Goal: Navigation & Orientation: Find specific page/section

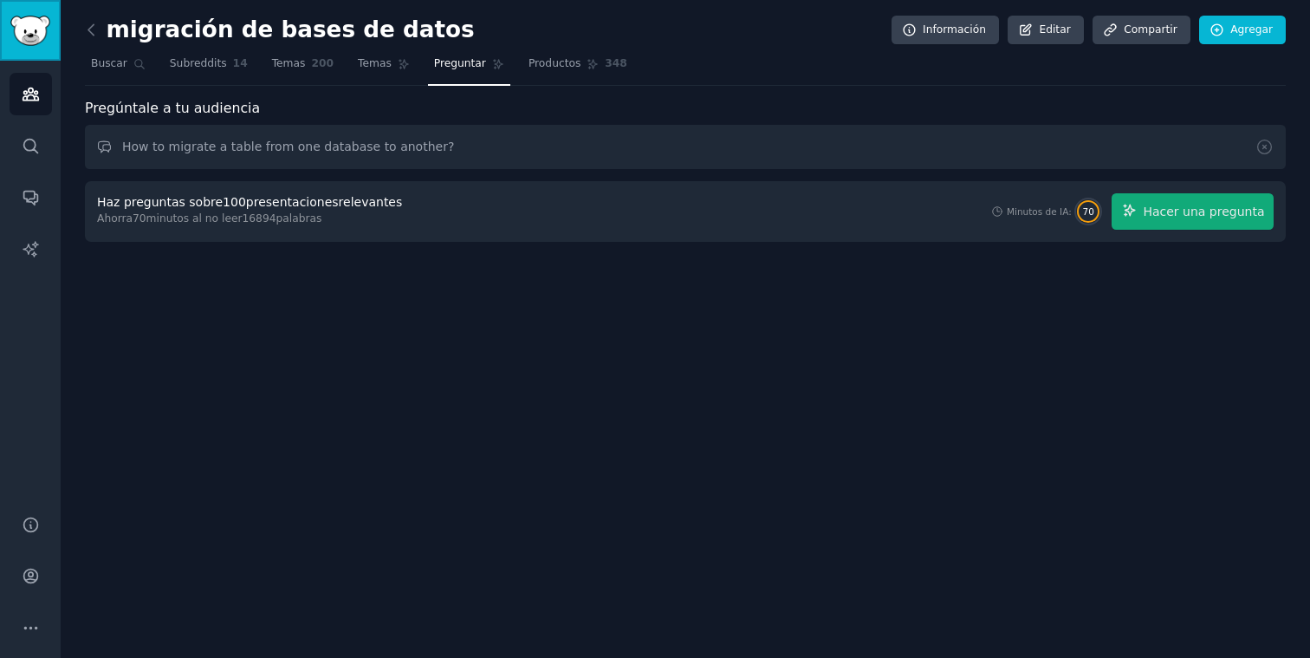
click at [30, 25] on img "Barra lateral" at bounding box center [30, 31] width 40 height 30
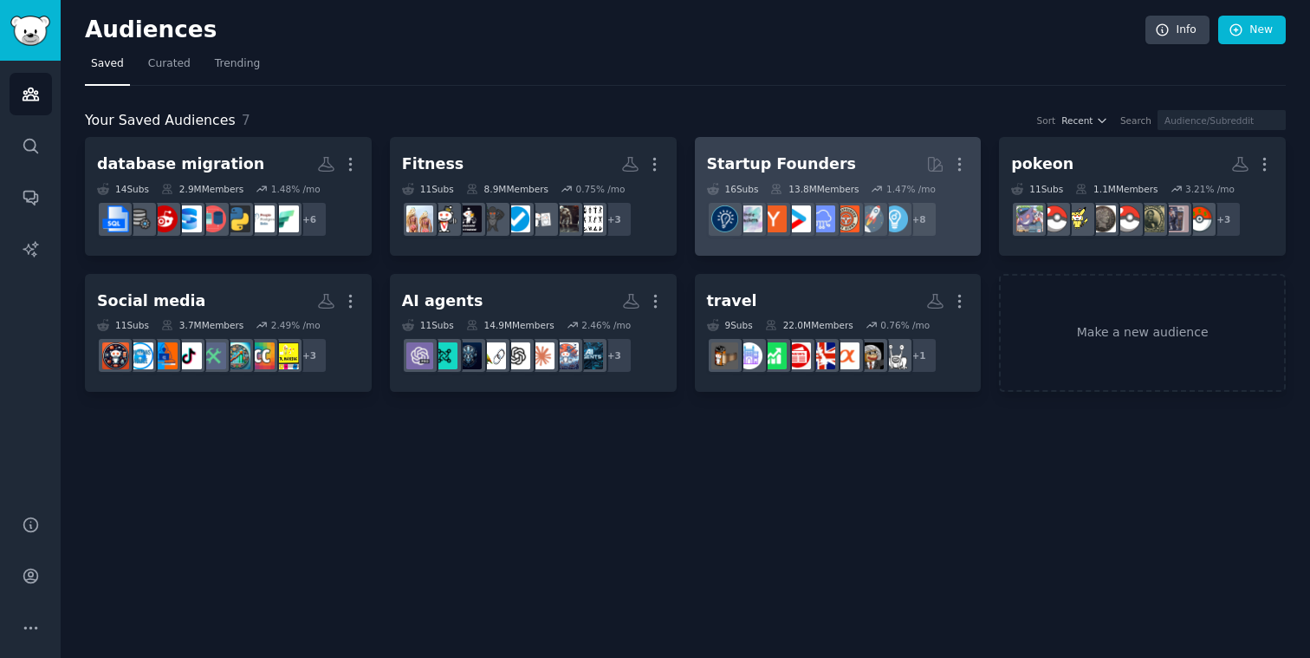
click at [775, 157] on div "Startup Founders" at bounding box center [781, 164] width 149 height 22
